Goal: Information Seeking & Learning: Find specific page/section

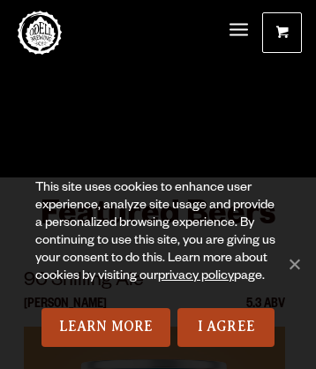
click at [282, 29] on span at bounding box center [282, 35] width 12 height 13
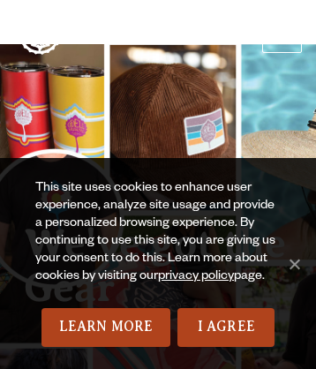
click at [40, 33] on link "Odell Home" at bounding box center [40, 33] width 44 height 44
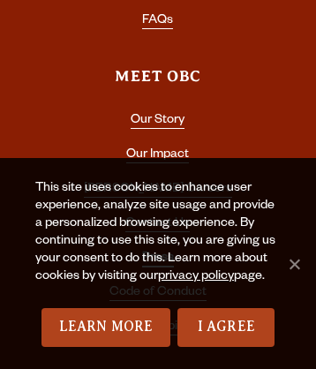
click at [157, 252] on link "Press" at bounding box center [158, 260] width 32 height 16
